Goal: Complete application form

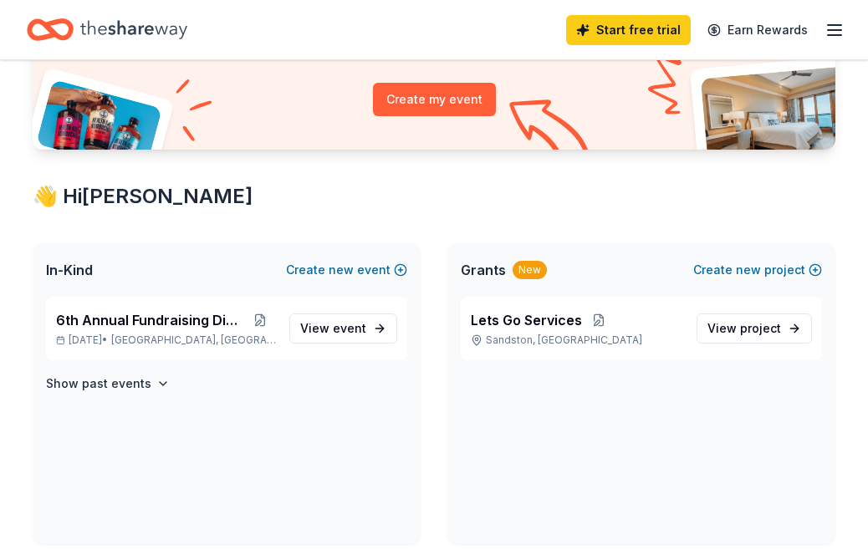
scroll to position [215, 0]
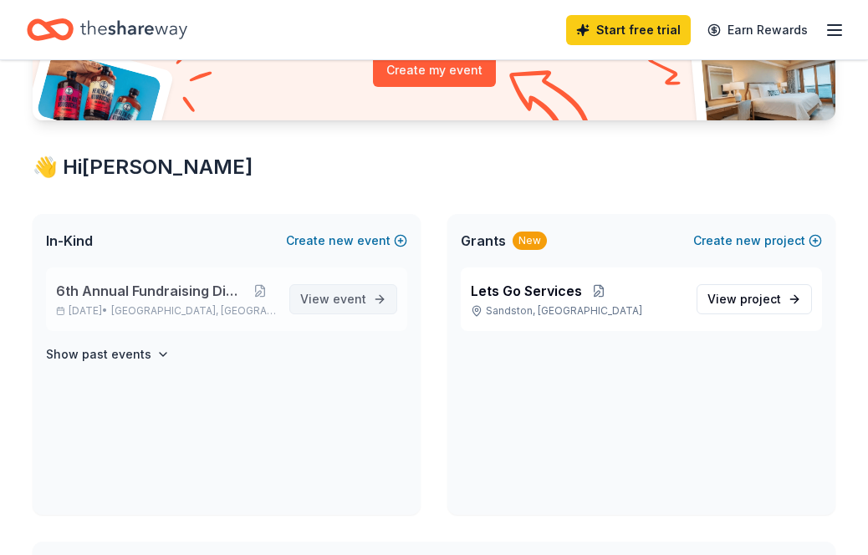
click at [364, 298] on span "event" at bounding box center [349, 299] width 33 height 14
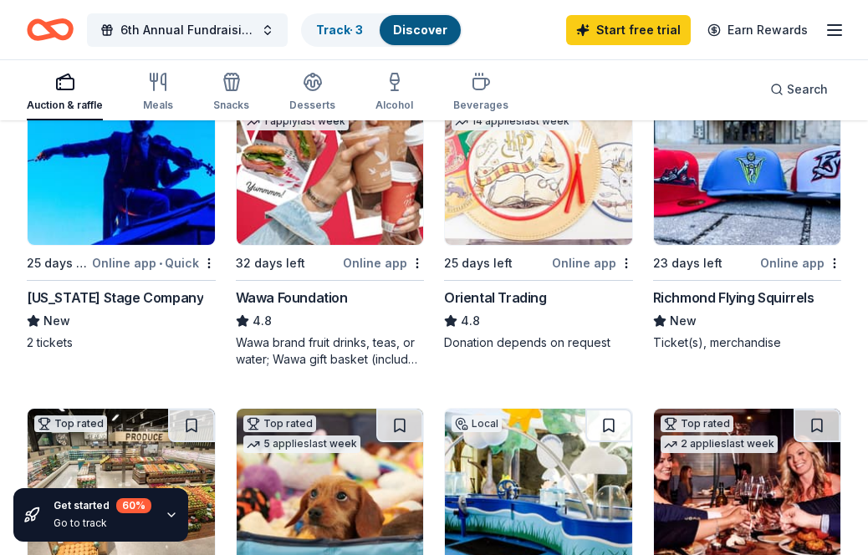
scroll to position [245, 0]
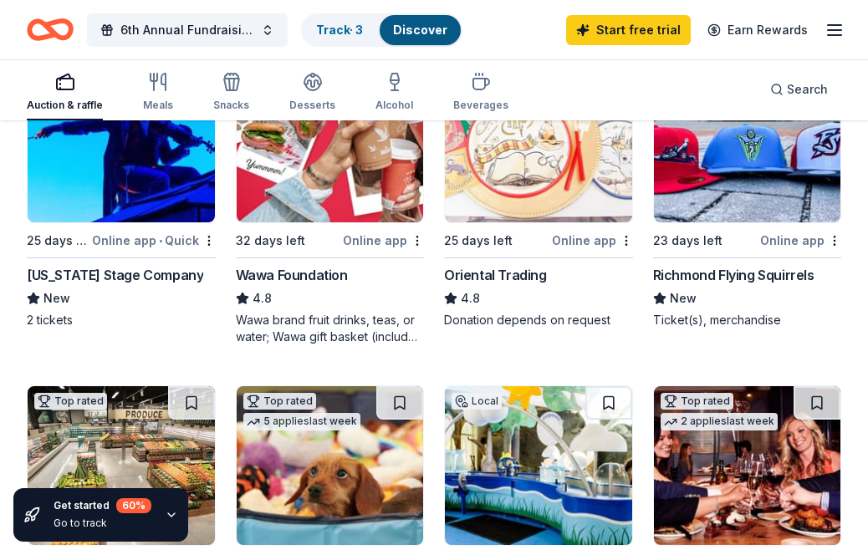
click at [678, 271] on div "Richmond Flying Squirrels" at bounding box center [733, 275] width 161 height 20
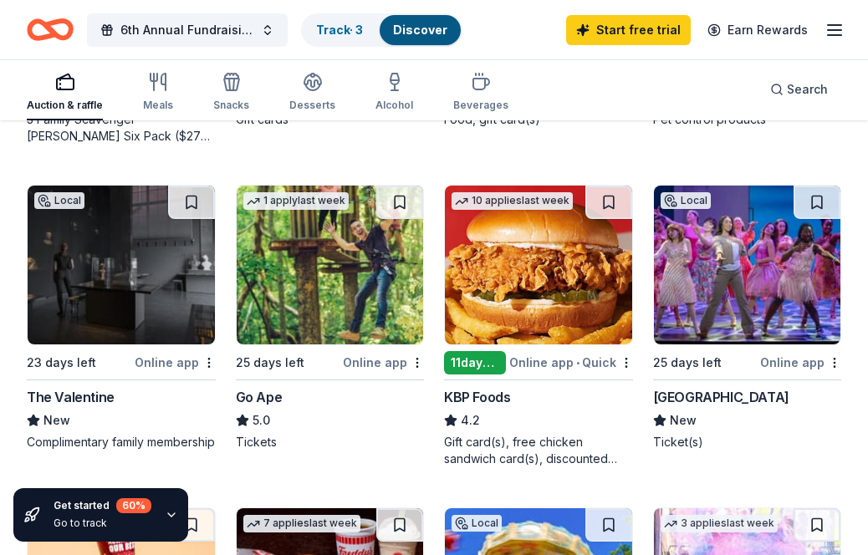
scroll to position [1093, 0]
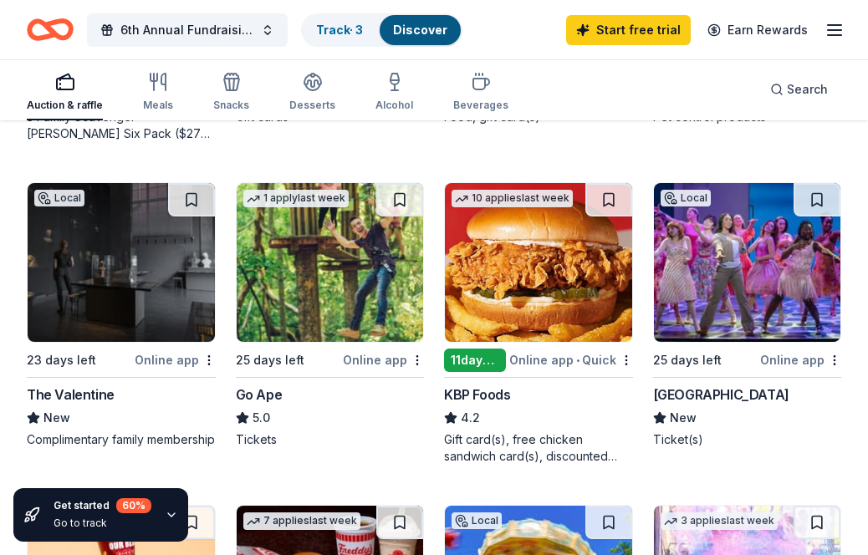
click at [261, 390] on div "Go Ape" at bounding box center [259, 394] width 47 height 20
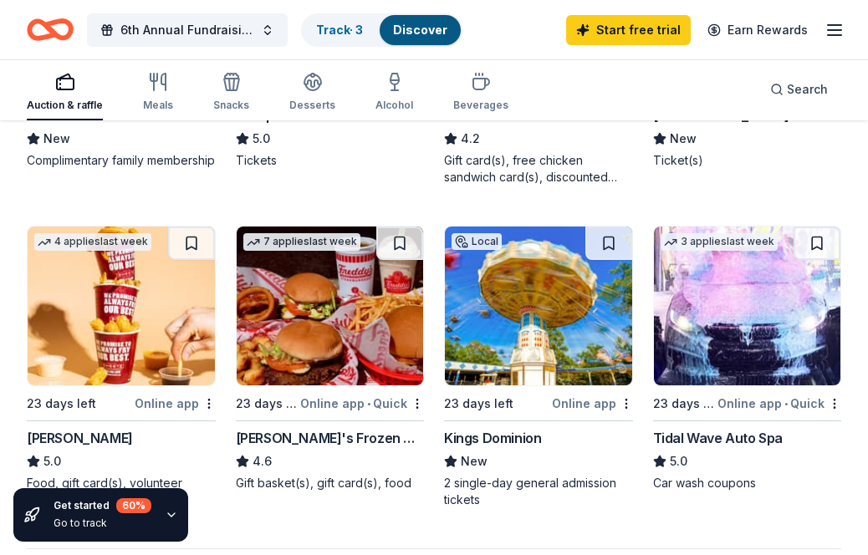
scroll to position [1376, 0]
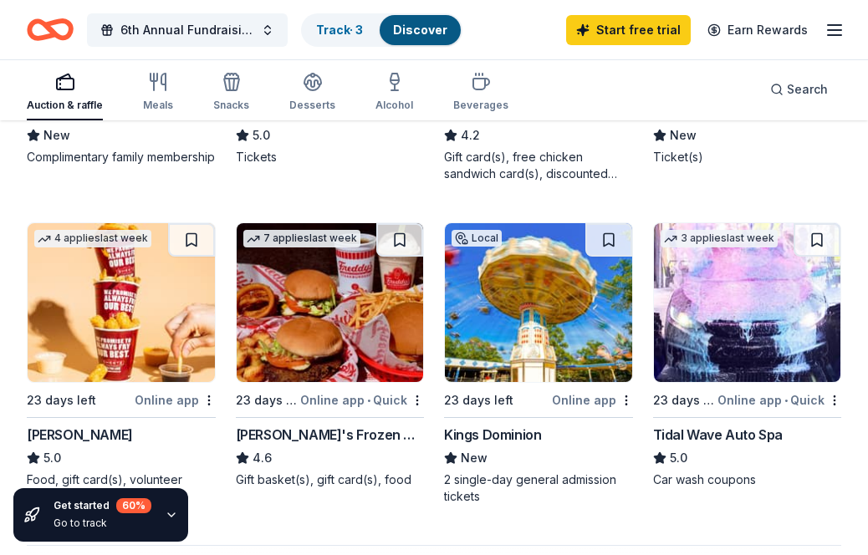
click at [478, 424] on div "Local 23 days left Online app Kings Dominion New 2 single-day general admission…" at bounding box center [538, 363] width 189 height 282
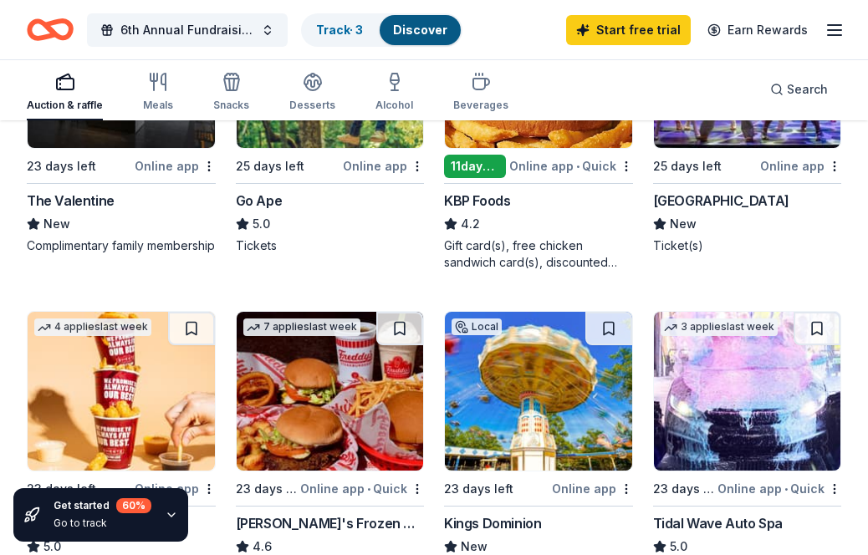
scroll to position [1224, 0]
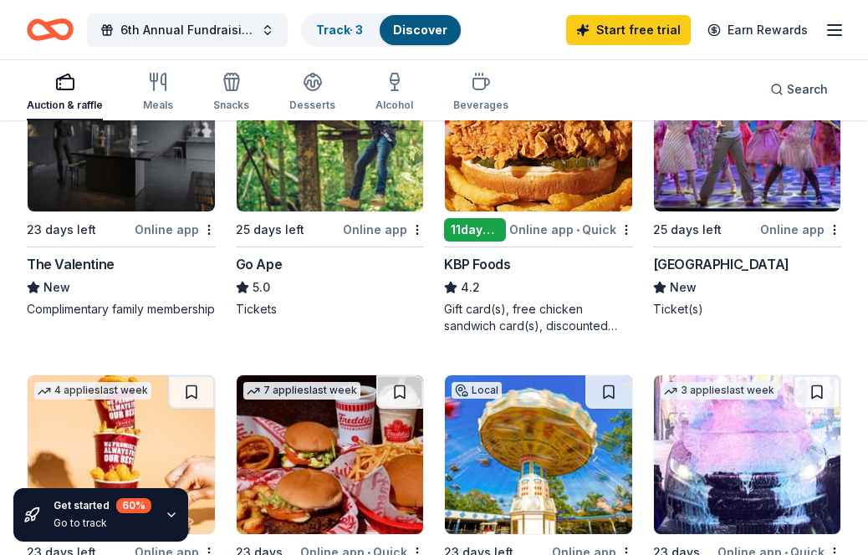
click at [685, 181] on img at bounding box center [747, 132] width 187 height 159
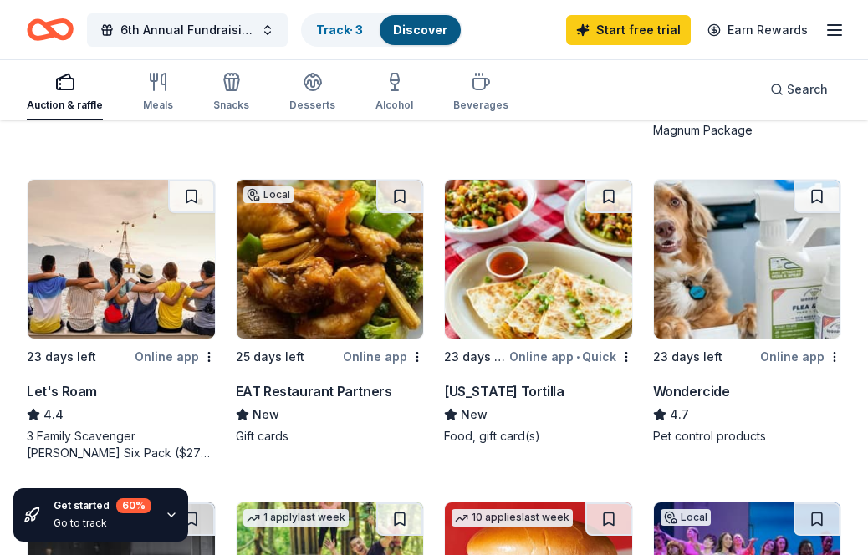
scroll to position [770, 0]
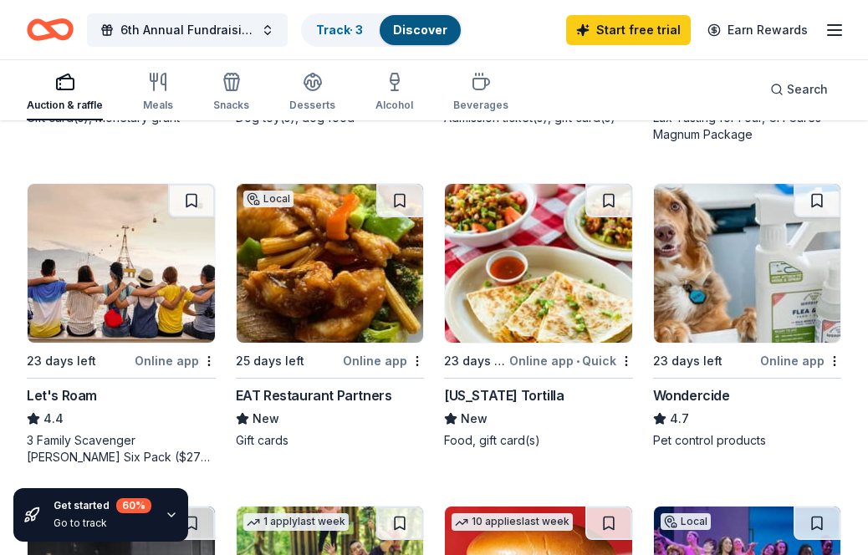
click at [57, 394] on div "Let's Roam" at bounding box center [62, 395] width 70 height 20
click at [76, 392] on div "Let's Roam" at bounding box center [62, 395] width 70 height 20
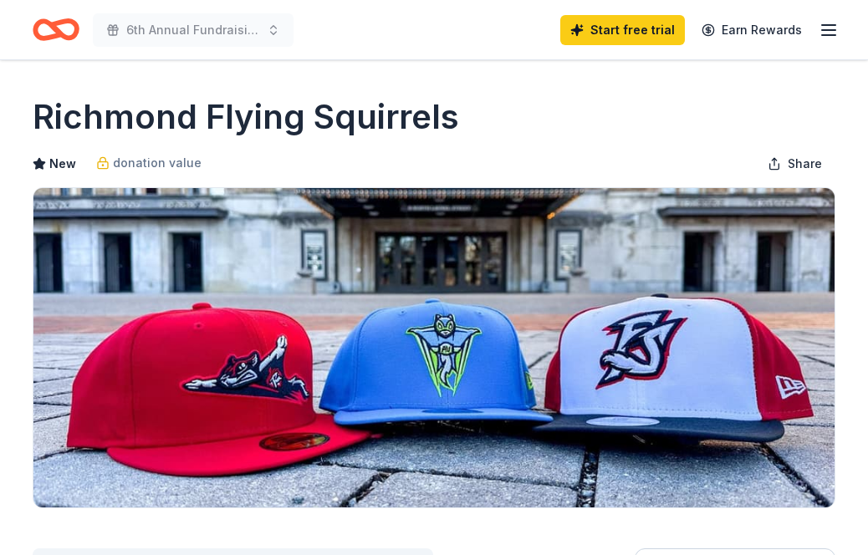
scroll to position [307, 0]
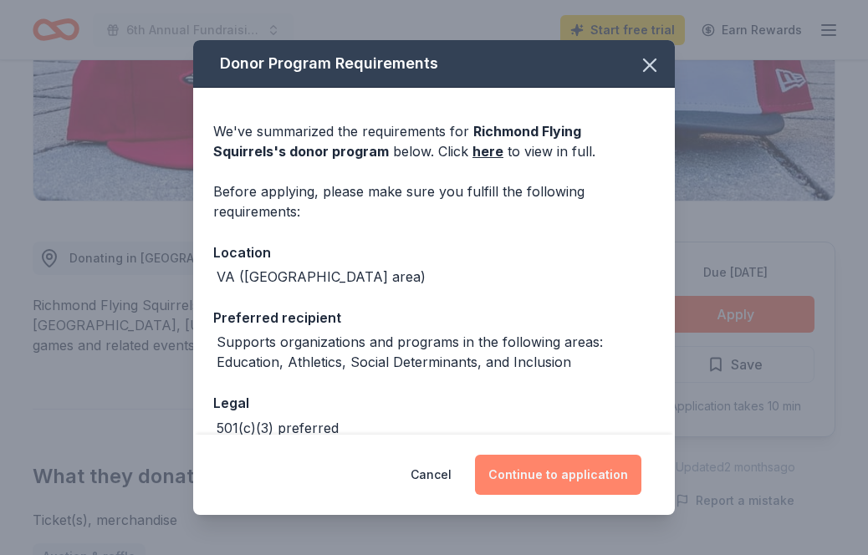
click at [537, 463] on button "Continue to application" at bounding box center [558, 475] width 166 height 40
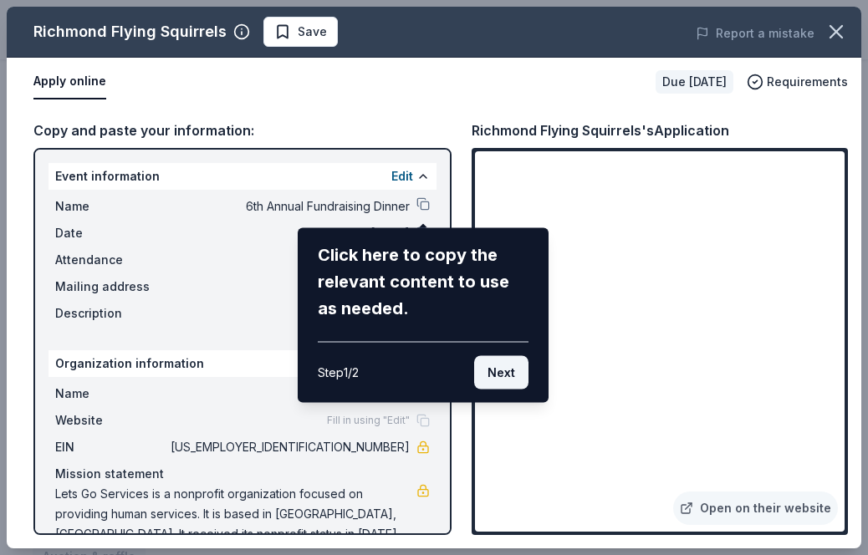
click at [505, 374] on button "Next" at bounding box center [501, 372] width 54 height 33
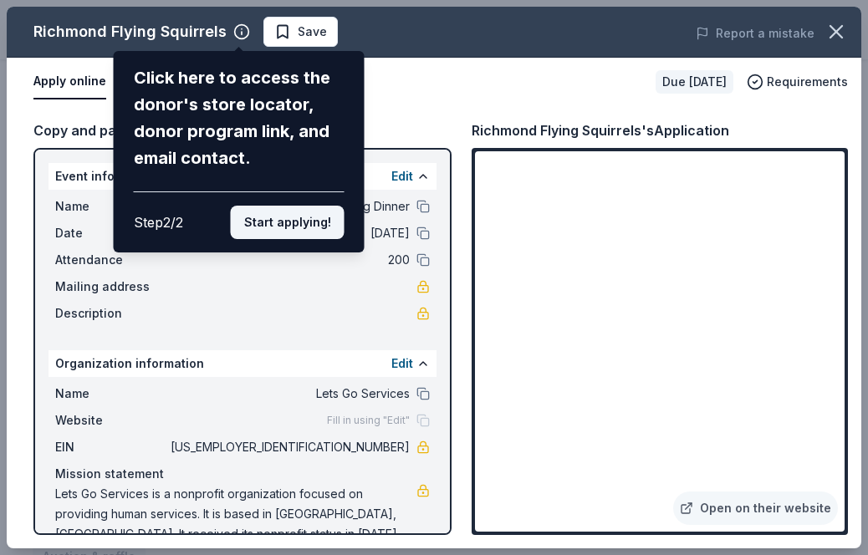
click at [277, 219] on button "Start applying!" at bounding box center [288, 222] width 114 height 33
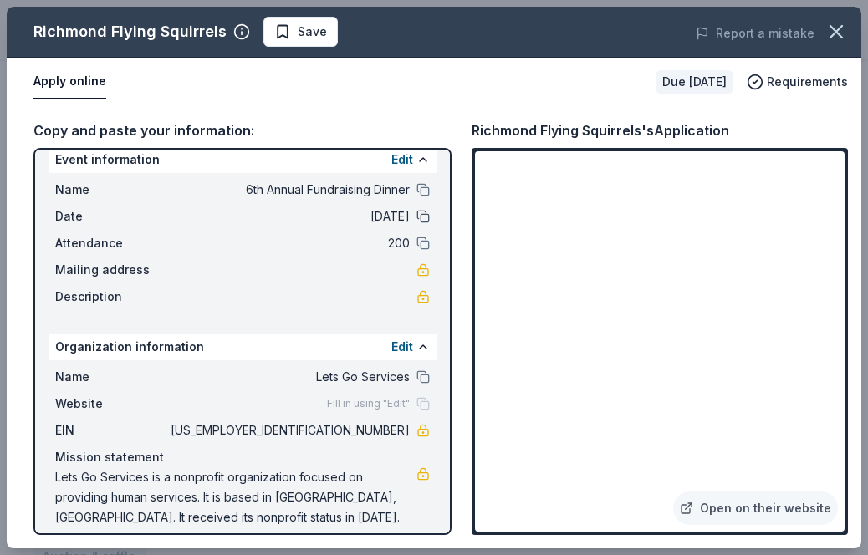
scroll to position [31, 0]
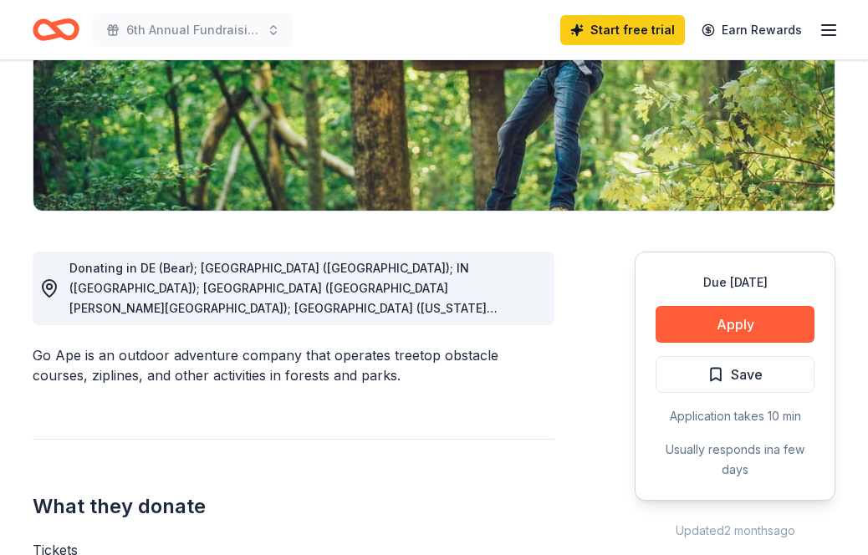
scroll to position [301, 0]
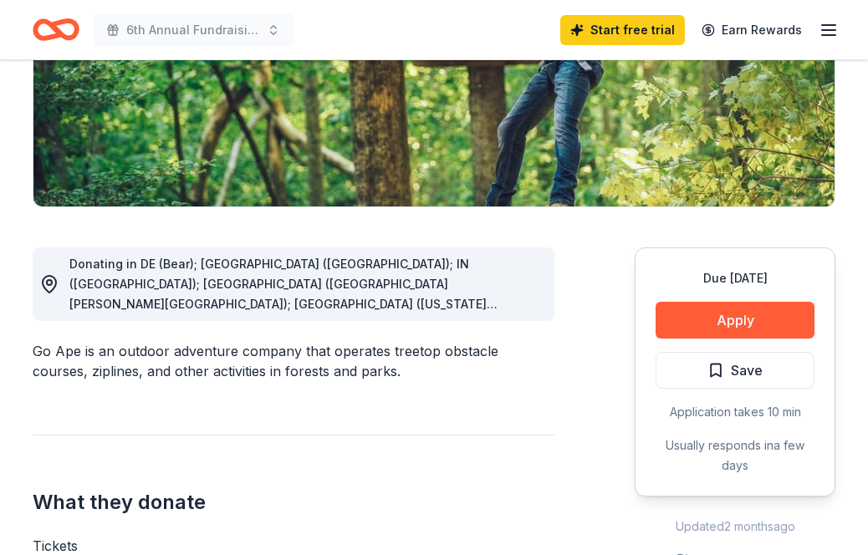
click at [730, 293] on div "Due [DATE] Apply Save Application takes 10 min Usually responds in a few days" at bounding box center [734, 371] width 201 height 249
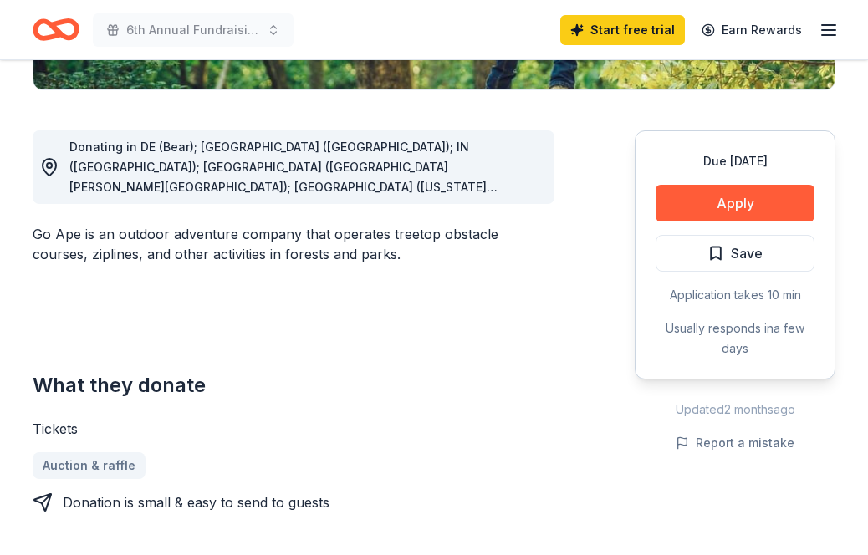
scroll to position [425, 0]
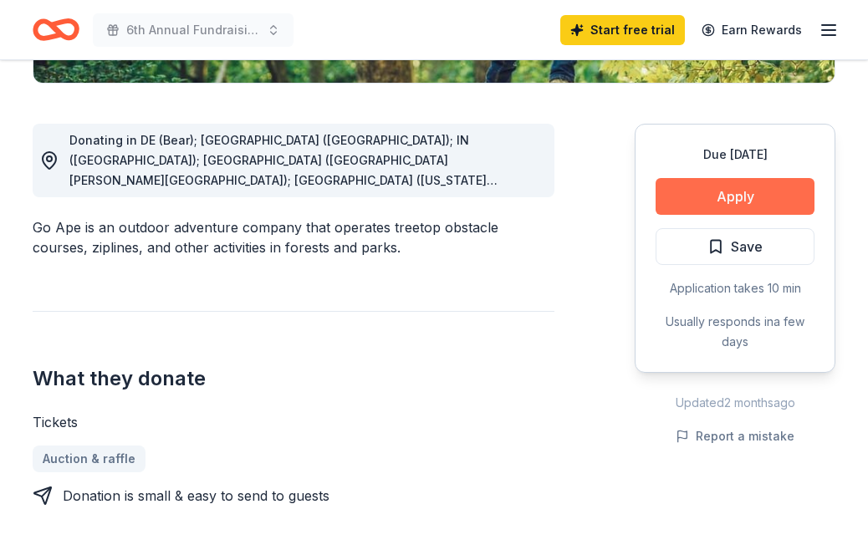
click at [706, 200] on button "Apply" at bounding box center [734, 196] width 159 height 37
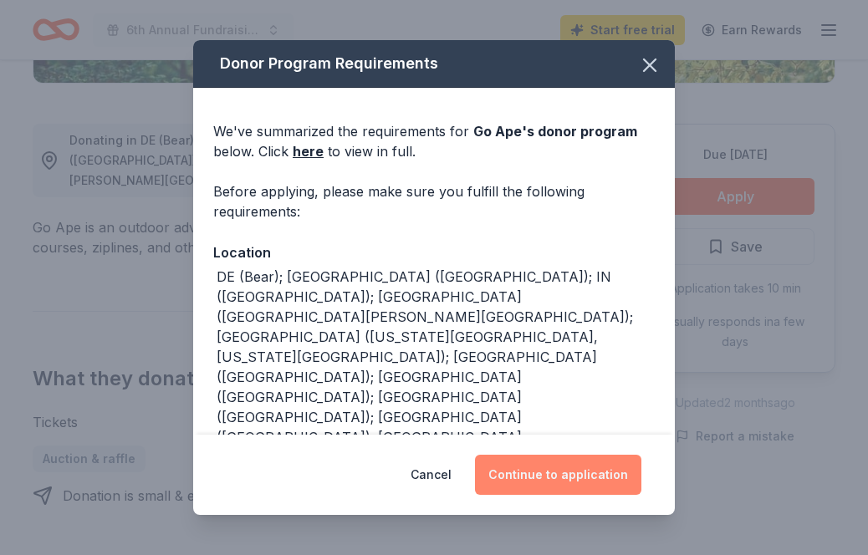
click at [548, 468] on button "Continue to application" at bounding box center [558, 475] width 166 height 40
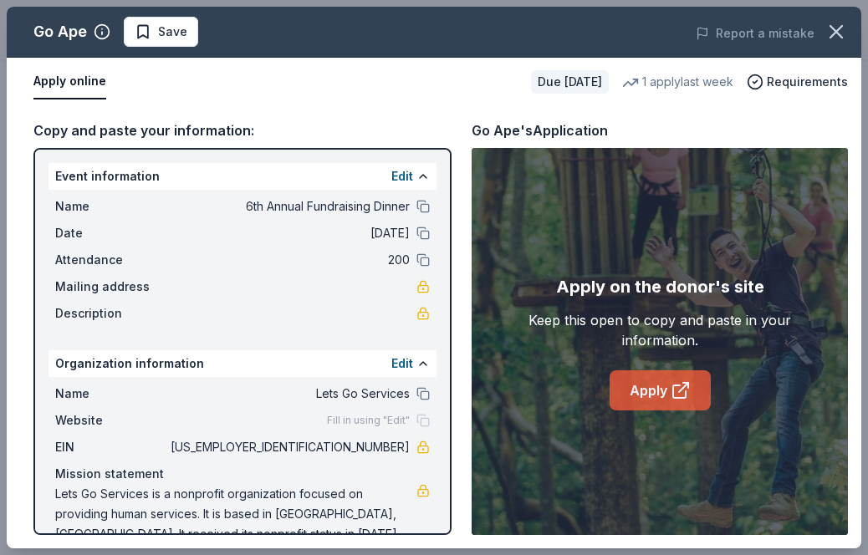
click at [656, 395] on link "Apply" at bounding box center [659, 390] width 101 height 40
click at [653, 386] on link "Apply" at bounding box center [659, 390] width 101 height 40
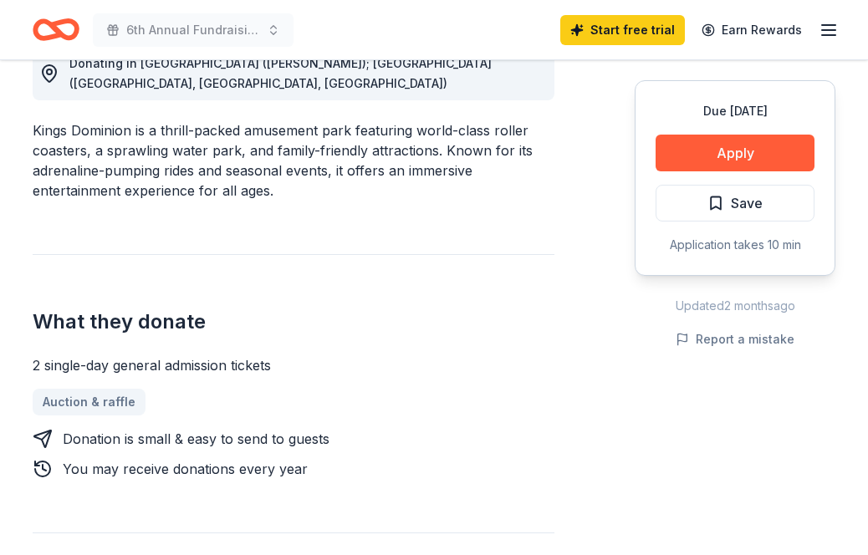
scroll to position [506, 0]
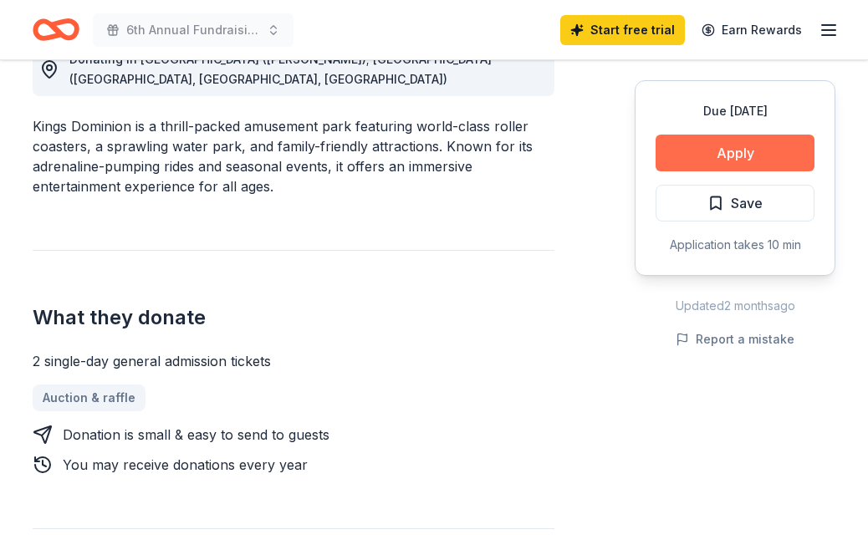
click at [727, 145] on button "Apply" at bounding box center [734, 153] width 159 height 37
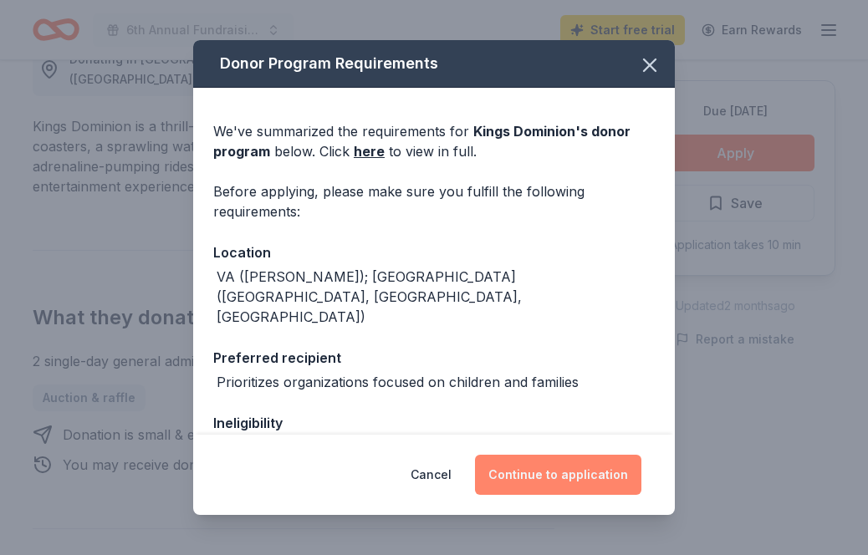
click at [550, 472] on button "Continue to application" at bounding box center [558, 475] width 166 height 40
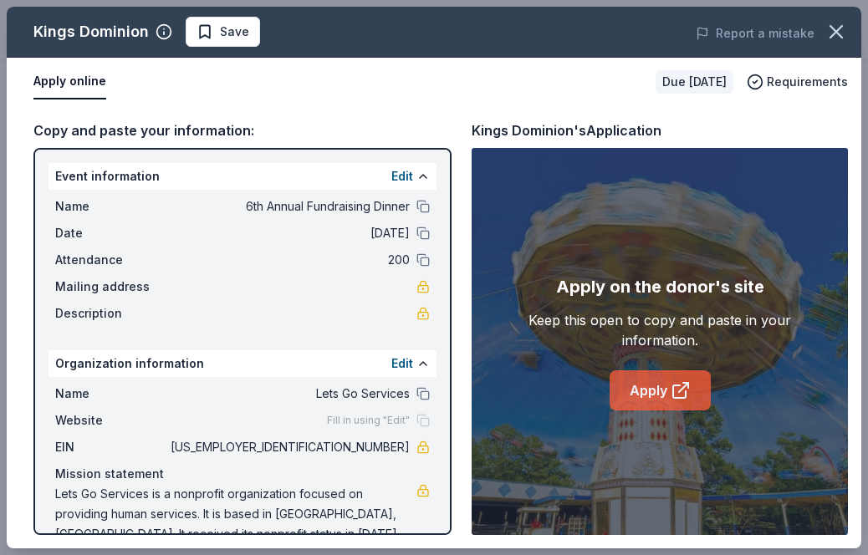
click at [644, 393] on link "Apply" at bounding box center [659, 390] width 101 height 40
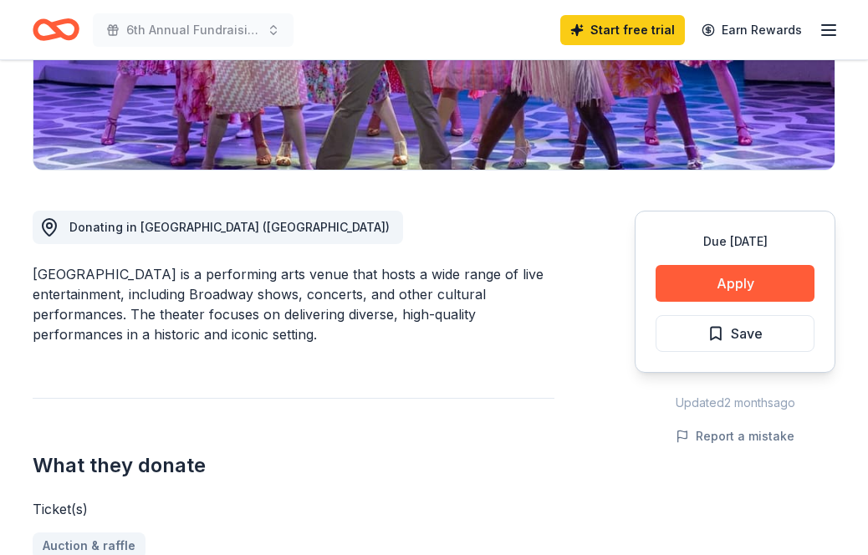
scroll to position [340, 0]
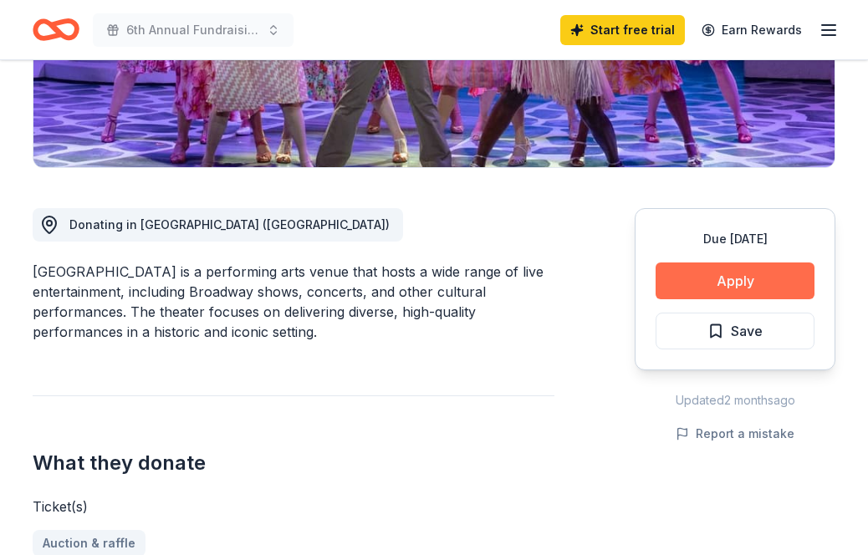
click at [730, 281] on button "Apply" at bounding box center [734, 280] width 159 height 37
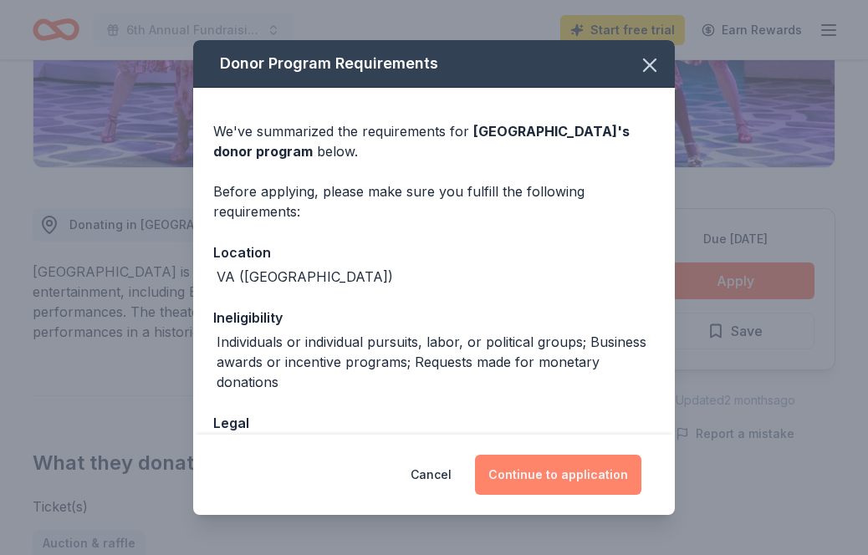
click at [572, 479] on button "Continue to application" at bounding box center [558, 475] width 166 height 40
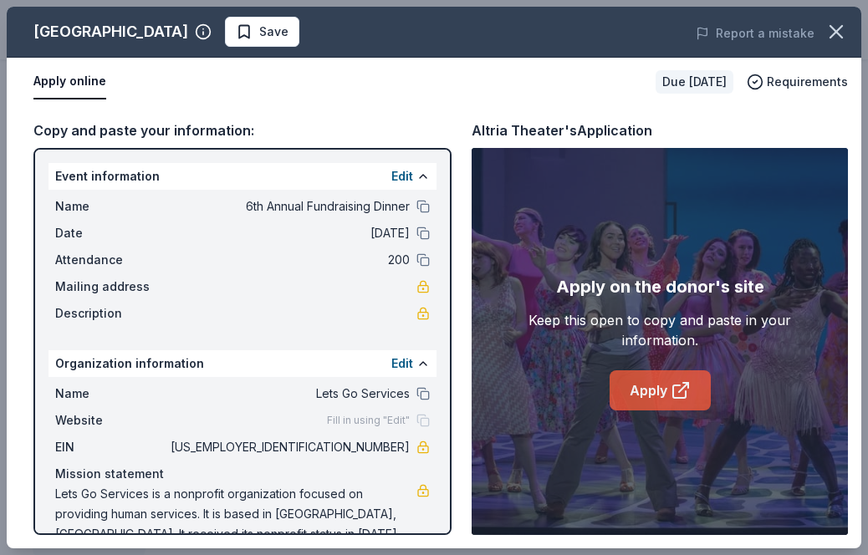
click at [673, 390] on icon at bounding box center [679, 391] width 13 height 13
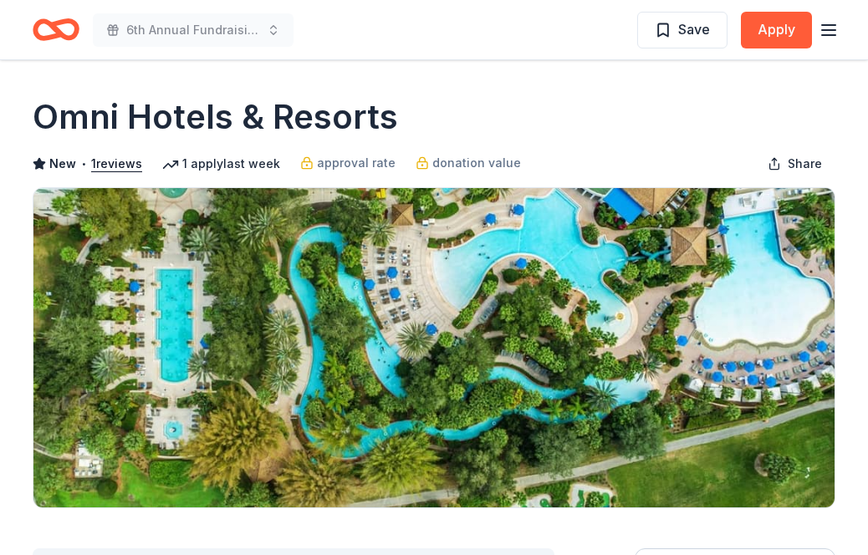
scroll to position [31, 0]
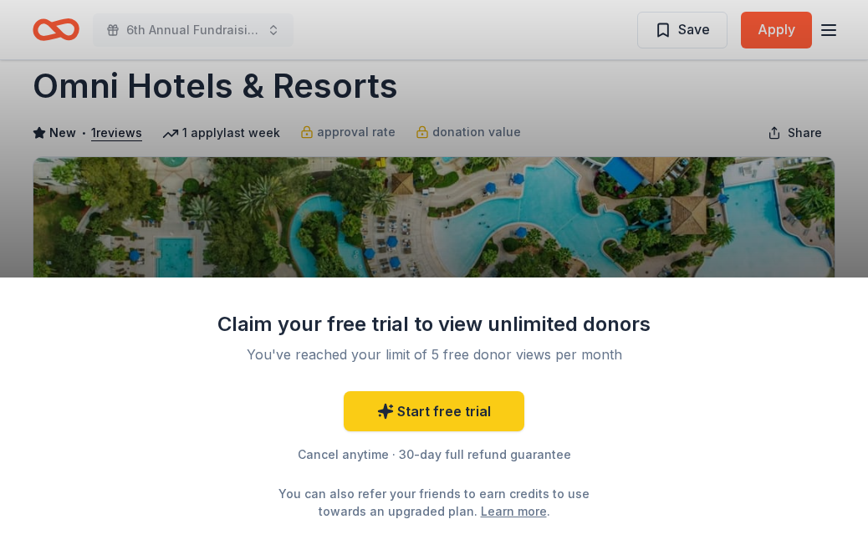
click at [428, 169] on div "Claim your free trial to view unlimited donors You've reached your limit of 5 f…" at bounding box center [434, 277] width 868 height 555
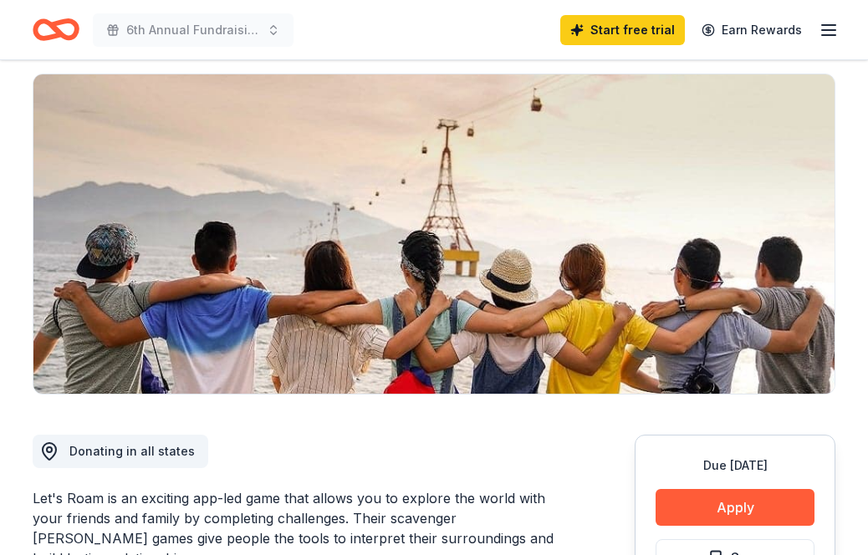
scroll to position [151, 0]
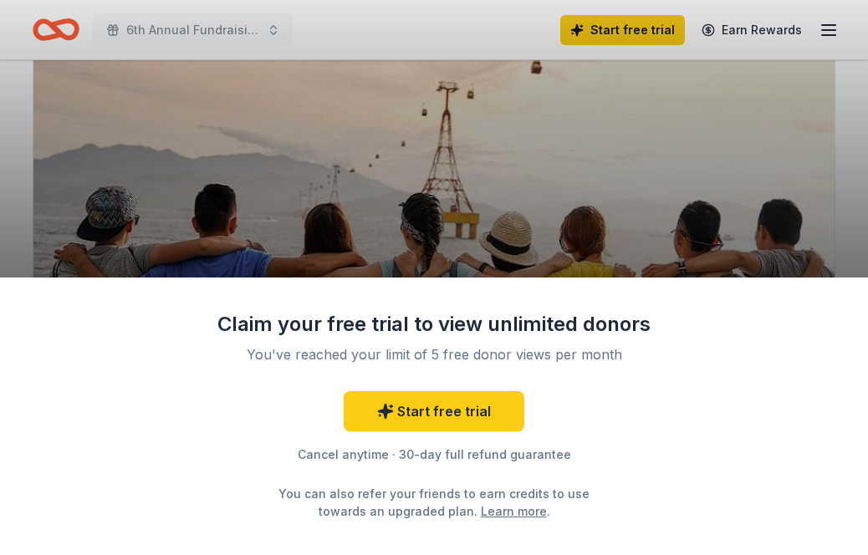
click at [444, 214] on div "Claim your free trial to view unlimited donors You've reached your limit of 5 f…" at bounding box center [434, 277] width 868 height 555
